Goal: Communication & Community: Answer question/provide support

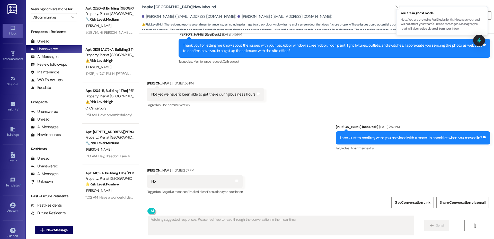
scroll to position [566, 0]
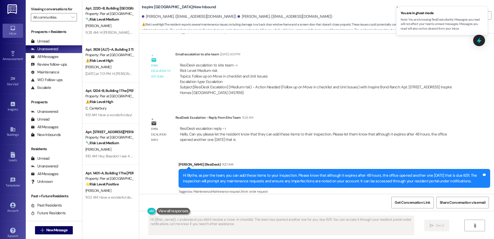
type textarea "Hi {{first_name}}, I understand you didn't receive a move-in checklist. The tea…"
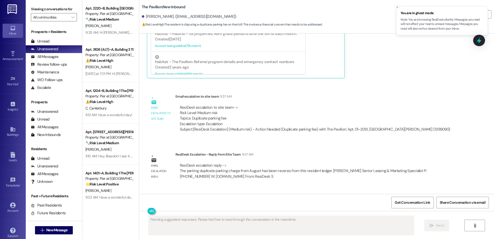
scroll to position [1081, 0]
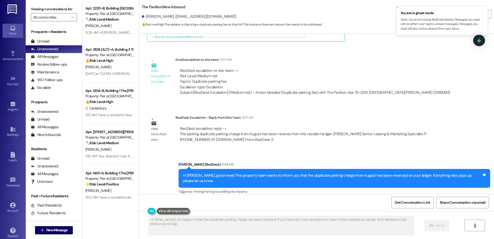
type textarea "Hi {{first_name}}, I'm happy to hear the duplicate parking charge has been reve…"
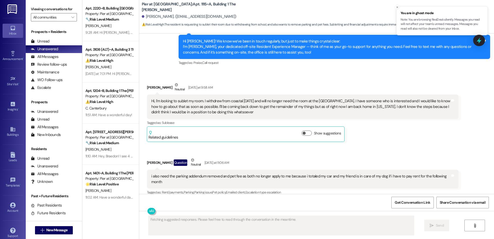
scroll to position [661, 0]
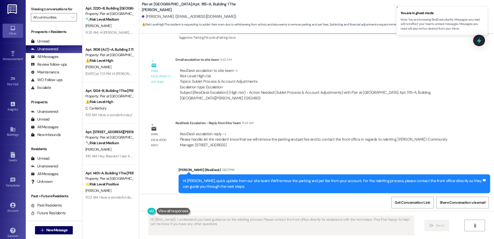
type textarea "Hi {{first_name}}, I understand you need guidance on the reletting process. Ple…"
